Goal: Entertainment & Leisure: Consume media (video, audio)

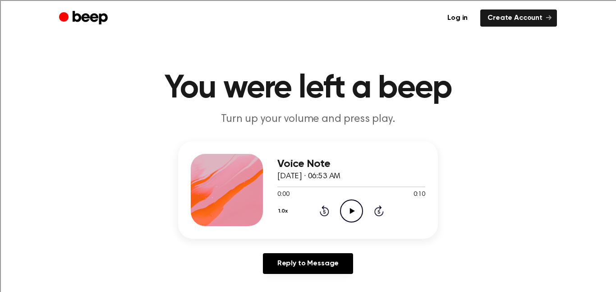
click at [356, 201] on icon "Play Audio" at bounding box center [351, 210] width 23 height 23
click at [345, 204] on icon "Play Audio" at bounding box center [351, 210] width 23 height 23
click at [350, 215] on icon "Play Audio" at bounding box center [351, 210] width 23 height 23
click at [347, 206] on icon "Play Audio" at bounding box center [351, 210] width 23 height 23
click at [347, 216] on icon "Play Audio" at bounding box center [351, 210] width 23 height 23
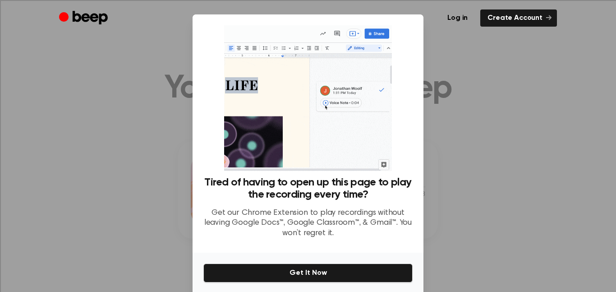
click at [409, 79] on div "Tired of having to open up this page to play the recording every time? Get our …" at bounding box center [307, 135] width 209 height 220
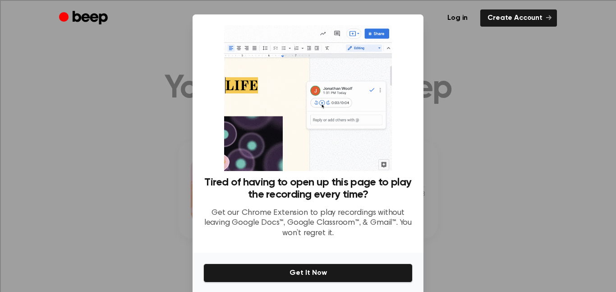
click at [490, 28] on div "Log in Create Account" at bounding box center [308, 18] width 498 height 36
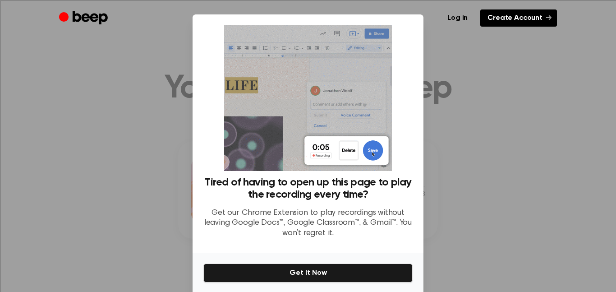
click at [494, 24] on link "Create Account" at bounding box center [519, 17] width 77 height 17
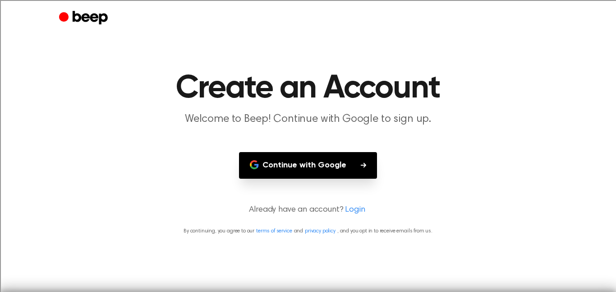
click at [324, 158] on button "Continue with Google" at bounding box center [308, 165] width 138 height 27
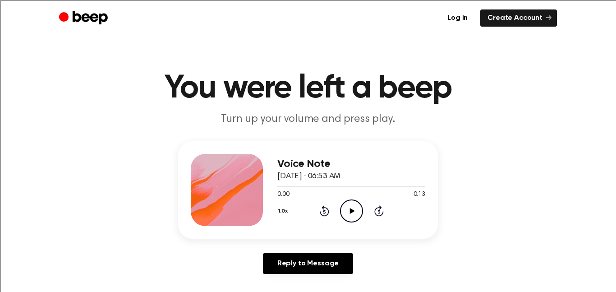
click at [347, 214] on icon "Play Audio" at bounding box center [351, 210] width 23 height 23
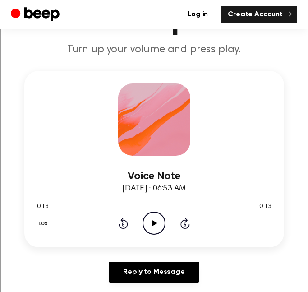
scroll to position [93, 0]
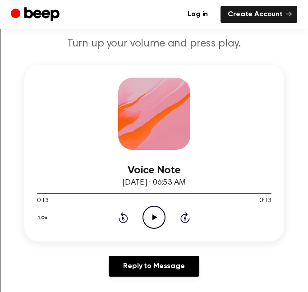
click at [150, 218] on icon "Play Audio" at bounding box center [154, 217] width 23 height 23
click at [153, 214] on icon "Play Audio" at bounding box center [154, 217] width 23 height 23
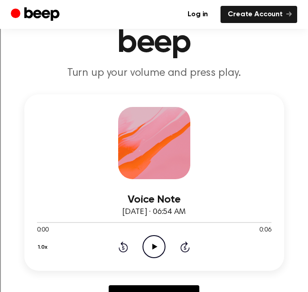
scroll to position [63, 0]
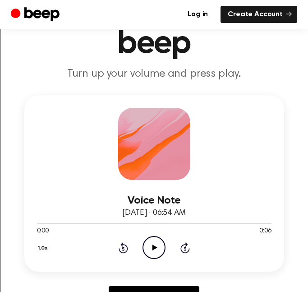
click at [158, 244] on icon "Play Audio" at bounding box center [154, 247] width 23 height 23
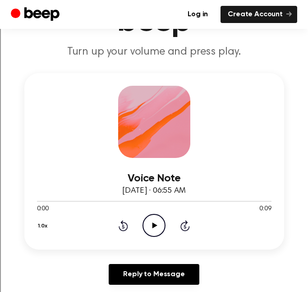
scroll to position [99, 0]
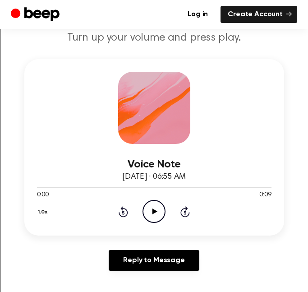
click at [155, 217] on icon "Play Audio" at bounding box center [154, 211] width 23 height 23
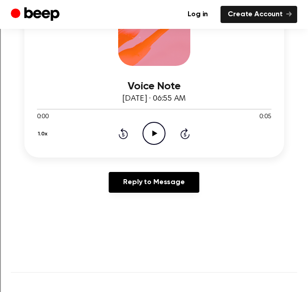
scroll to position [188, 0]
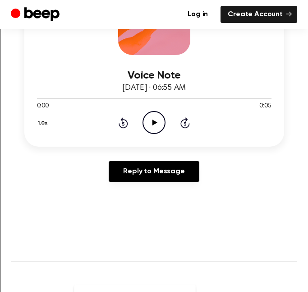
click at [155, 125] on icon "Play Audio" at bounding box center [154, 122] width 23 height 23
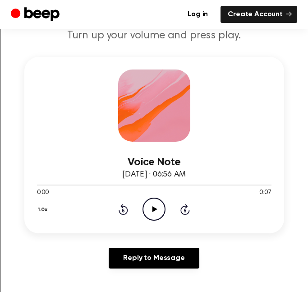
scroll to position [119, 0]
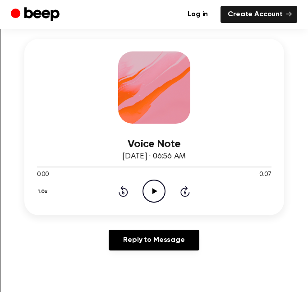
click at [156, 191] on icon at bounding box center [154, 191] width 5 height 6
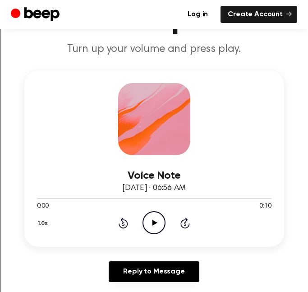
scroll to position [87, 0]
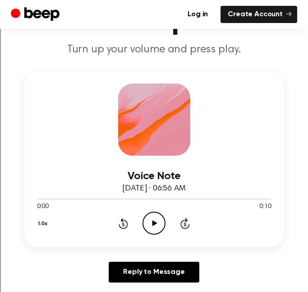
click at [165, 225] on circle at bounding box center [154, 223] width 22 height 22
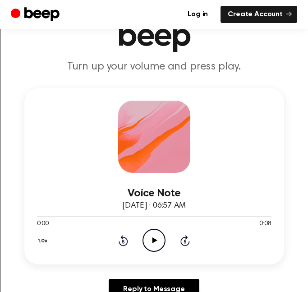
scroll to position [69, 0]
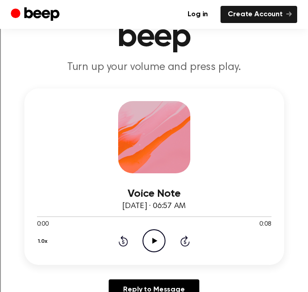
click at [153, 244] on icon "Play Audio" at bounding box center [154, 240] width 23 height 23
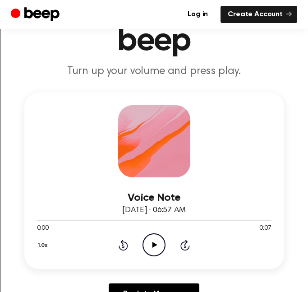
scroll to position [78, 0]
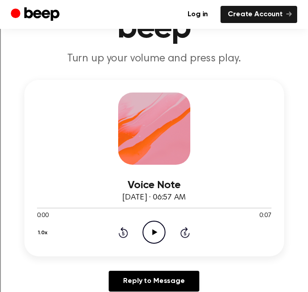
click at [160, 236] on icon "Play Audio" at bounding box center [154, 232] width 23 height 23
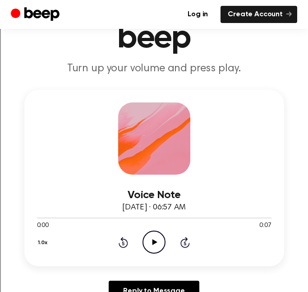
scroll to position [69, 0]
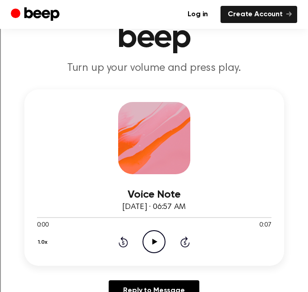
click at [154, 242] on icon at bounding box center [154, 242] width 5 height 6
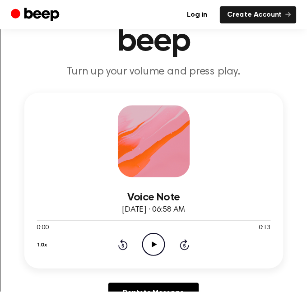
scroll to position [88, 0]
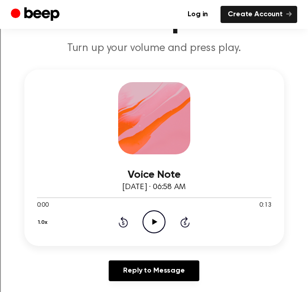
click at [145, 229] on circle at bounding box center [154, 222] width 22 height 22
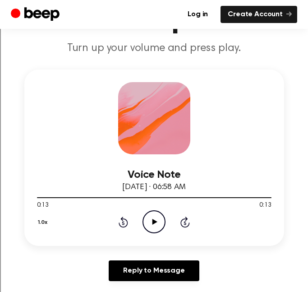
click at [128, 226] on icon "Rewind 5 seconds" at bounding box center [123, 222] width 10 height 12
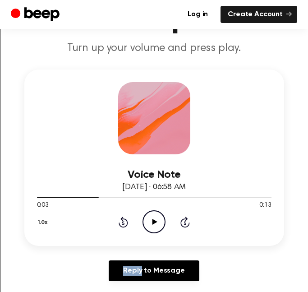
click at [128, 226] on icon "Rewind 5 seconds" at bounding box center [123, 222] width 10 height 12
click at [149, 224] on icon "Play Audio" at bounding box center [154, 221] width 23 height 23
click at [150, 224] on icon "Pause Audio" at bounding box center [154, 221] width 23 height 23
click at [159, 222] on icon "Play Audio" at bounding box center [154, 221] width 23 height 23
click at [159, 222] on icon "Pause Audio" at bounding box center [154, 221] width 23 height 23
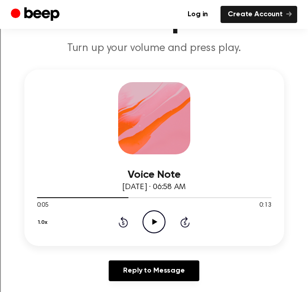
click at [144, 217] on icon "Play Audio" at bounding box center [154, 221] width 23 height 23
click at [154, 221] on icon "Pause Audio" at bounding box center [154, 221] width 23 height 23
click at [156, 225] on icon "Play Audio" at bounding box center [154, 221] width 23 height 23
click at [156, 225] on icon "Pause Audio" at bounding box center [154, 221] width 23 height 23
click at [127, 225] on icon at bounding box center [123, 222] width 9 height 11
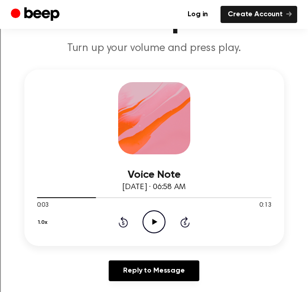
click at [146, 224] on icon "Play Audio" at bounding box center [154, 221] width 23 height 23
click at [147, 224] on icon "Pause Audio" at bounding box center [154, 221] width 23 height 23
click at [147, 224] on icon "Play Audio" at bounding box center [154, 221] width 23 height 23
click at [147, 224] on icon "Pause Audio" at bounding box center [154, 221] width 23 height 23
click at [147, 224] on icon "Play Audio" at bounding box center [154, 221] width 23 height 23
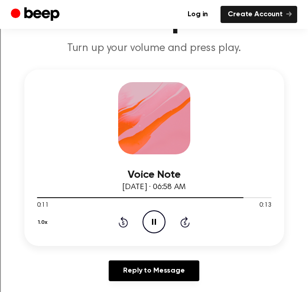
click at [147, 224] on icon "Pause Audio" at bounding box center [154, 221] width 23 height 23
click at [147, 224] on icon "Play Audio" at bounding box center [154, 221] width 23 height 23
click at [154, 228] on icon "Play Audio" at bounding box center [153, 221] width 23 height 23
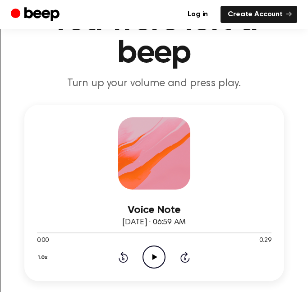
click at [151, 255] on icon "Play Audio" at bounding box center [154, 256] width 23 height 23
click at [122, 259] on icon at bounding box center [123, 258] width 2 height 4
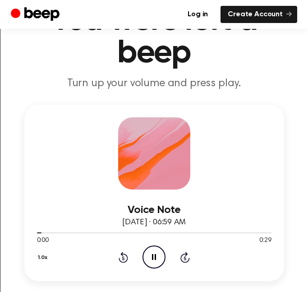
click at [152, 263] on icon "Pause Audio" at bounding box center [154, 256] width 23 height 23
click at [160, 256] on icon "Play Audio" at bounding box center [154, 256] width 23 height 23
click at [130, 258] on div "1.0x Rewind 5 seconds Pause Audio Skip 5 seconds" at bounding box center [154, 256] width 235 height 23
click at [124, 259] on icon at bounding box center [123, 258] width 2 height 4
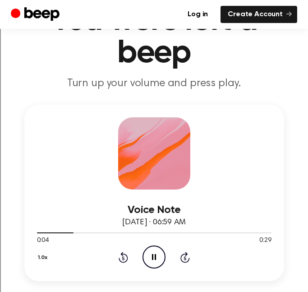
click at [124, 259] on icon at bounding box center [123, 258] width 2 height 4
click at [148, 256] on icon "Pause Audio" at bounding box center [154, 256] width 23 height 23
click at [160, 248] on circle at bounding box center [154, 257] width 22 height 22
click at [122, 256] on icon at bounding box center [123, 258] width 2 height 4
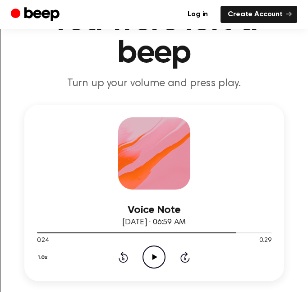
click at [122, 256] on icon at bounding box center [123, 258] width 2 height 4
click at [153, 263] on icon "Play Audio" at bounding box center [154, 256] width 23 height 23
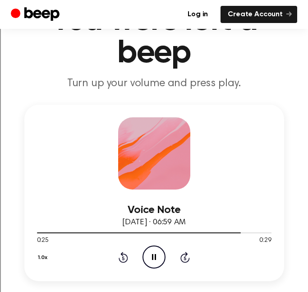
click at [122, 259] on icon at bounding box center [123, 258] width 2 height 4
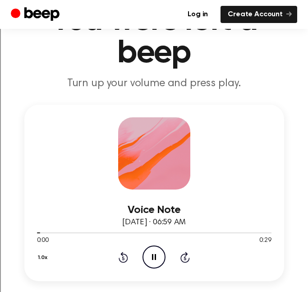
click at [122, 259] on icon at bounding box center [123, 258] width 2 height 4
click at [145, 266] on icon "Pause Audio" at bounding box center [154, 256] width 23 height 23
click at [163, 252] on icon "Play Audio" at bounding box center [154, 256] width 23 height 23
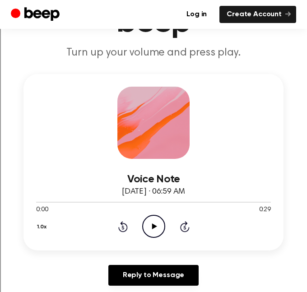
scroll to position [120, 0]
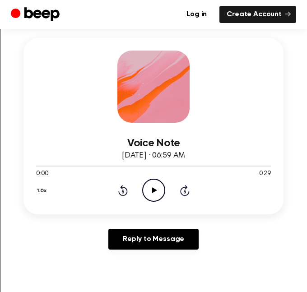
click at [153, 185] on icon "Play Audio" at bounding box center [153, 190] width 23 height 23
